Goal: Entertainment & Leisure: Consume media (video, audio)

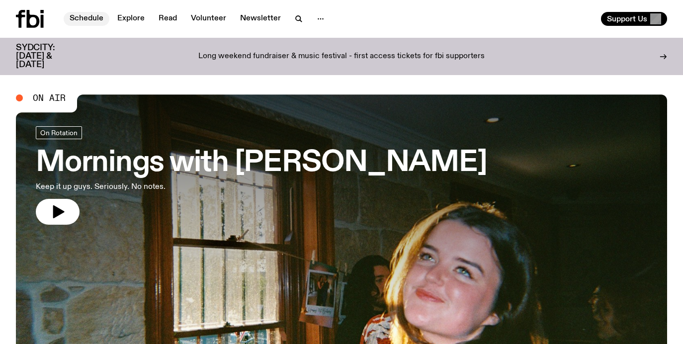
click at [104, 16] on link "Schedule" at bounding box center [87, 19] width 46 height 14
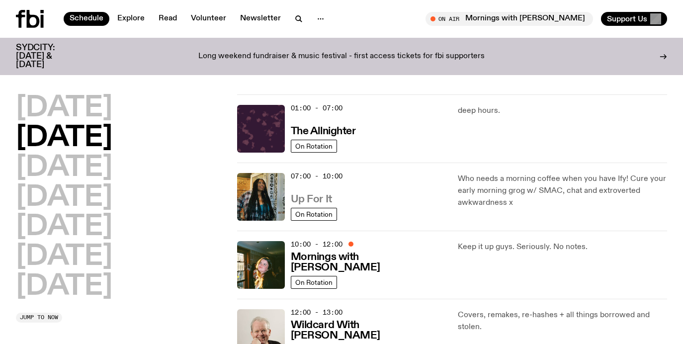
click at [310, 194] on h3 "Up For It" at bounding box center [311, 199] width 41 height 10
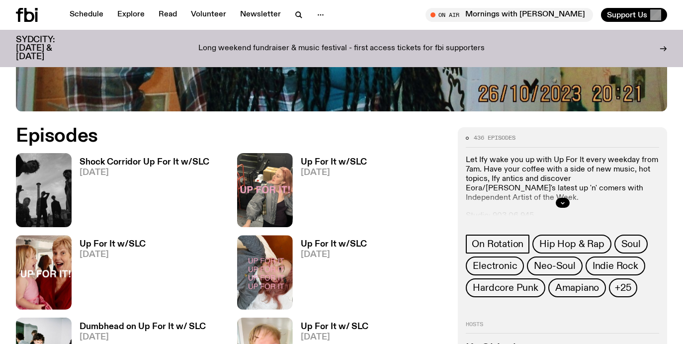
scroll to position [406, 0]
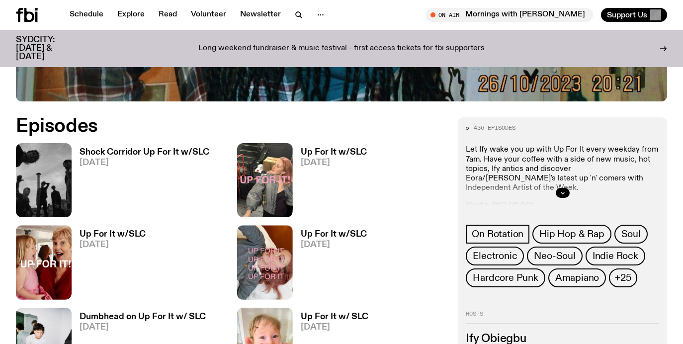
click at [34, 14] on icon at bounding box center [27, 15] width 22 height 14
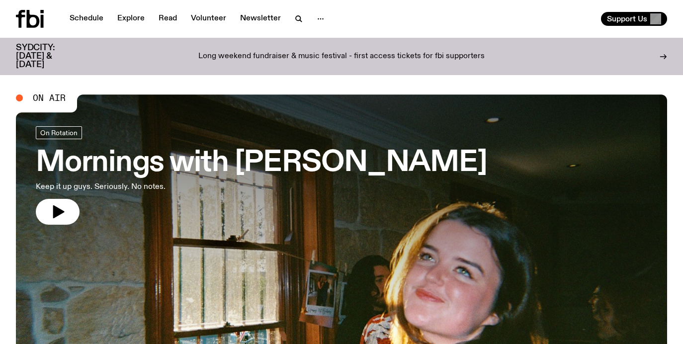
click at [244, 149] on h3 "Mornings with [PERSON_NAME]" at bounding box center [262, 163] width 452 height 28
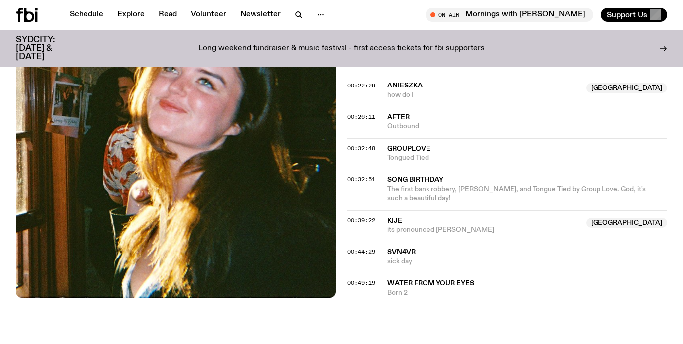
scroll to position [601, 0]
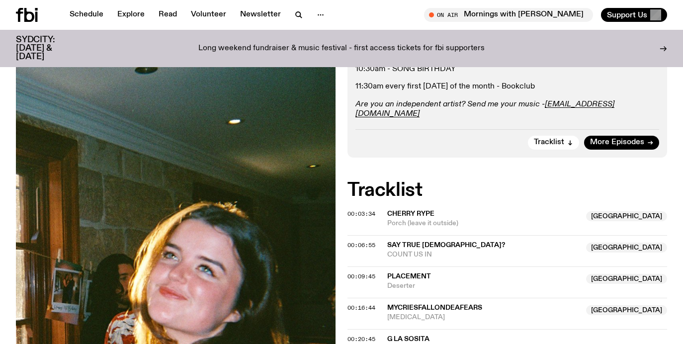
scroll to position [726, 0]
